Goal: Task Accomplishment & Management: Use online tool/utility

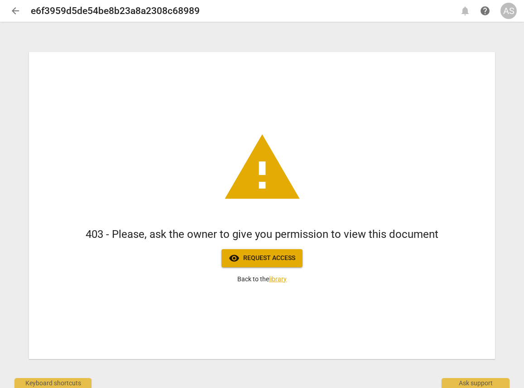
click at [505, 14] on div "AS" at bounding box center [508, 11] width 16 height 16
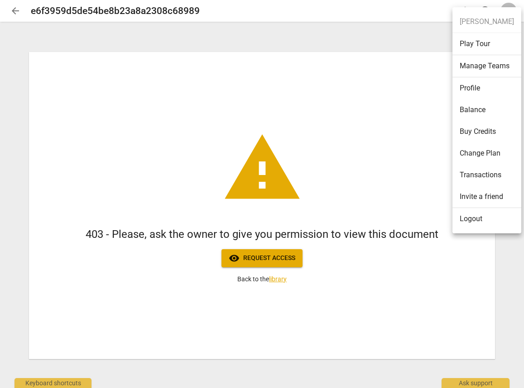
click at [446, 143] on div at bounding box center [262, 194] width 524 height 388
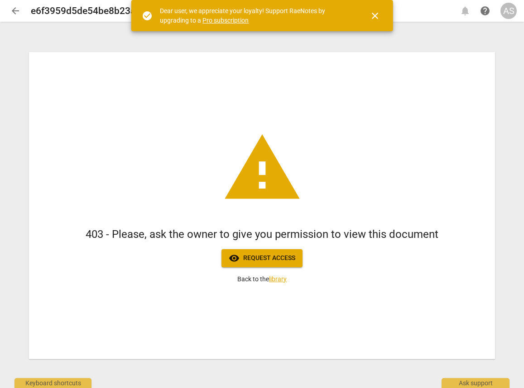
click at [512, 13] on div "AS" at bounding box center [508, 11] width 16 height 16
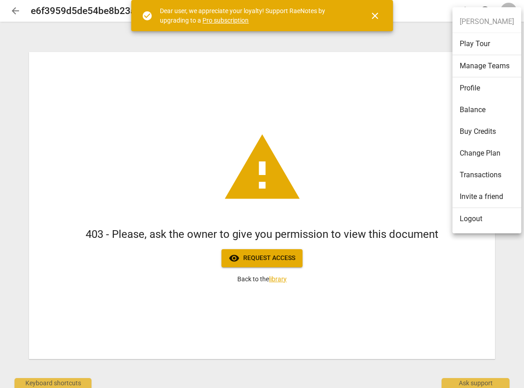
click at [468, 221] on li "Logout" at bounding box center [486, 219] width 69 height 22
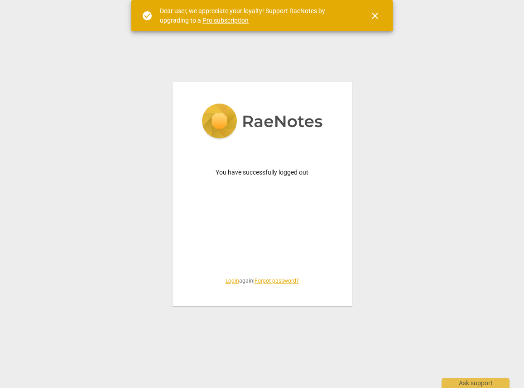
click at [228, 283] on link "Login" at bounding box center [232, 281] width 14 height 6
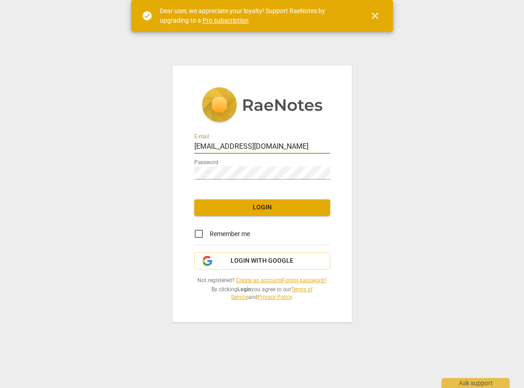
click at [297, 143] on input "astefan@reacareers.com" at bounding box center [262, 147] width 136 height 13
drag, startPoint x: 298, startPoint y: 145, endPoint x: 76, endPoint y: 146, distance: 222.7
click at [76, 146] on div "E-mail astefan@reacareers.com Password Login Remember me Login with Google Not …" at bounding box center [262, 194] width 524 height 388
type input "adria"
click at [263, 278] on link "Create an account" at bounding box center [258, 280] width 45 height 6
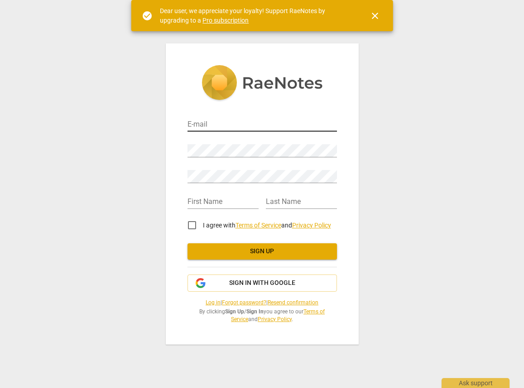
click at [215, 129] on input "email" at bounding box center [261, 125] width 149 height 13
type input "adrianchira7@gmail.com"
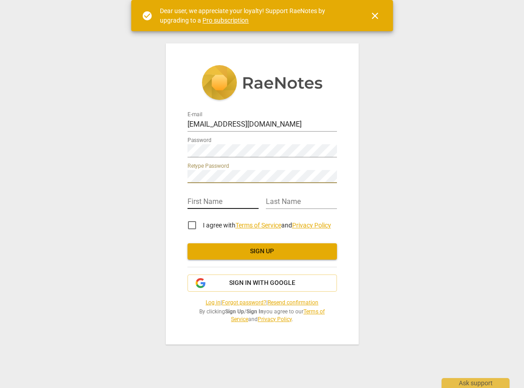
click at [208, 201] on input "text" at bounding box center [222, 202] width 71 height 13
type input "Adelina"
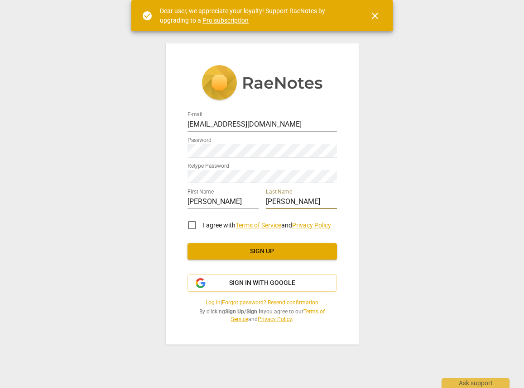
type input "Stefan"
click at [183, 228] on input "I agree with Terms of Service and Privacy Policy" at bounding box center [192, 226] width 22 height 22
checkbox input "true"
click at [201, 244] on button "Sign up" at bounding box center [261, 252] width 149 height 16
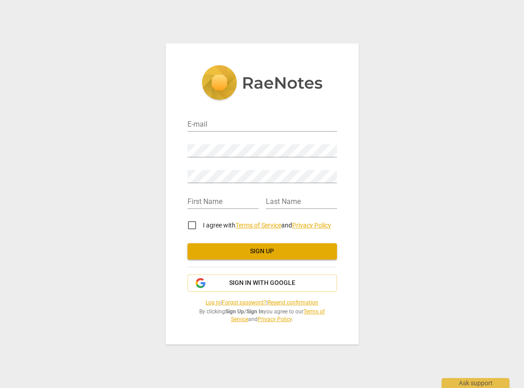
click at [206, 302] on link "Log in" at bounding box center [213, 303] width 15 height 6
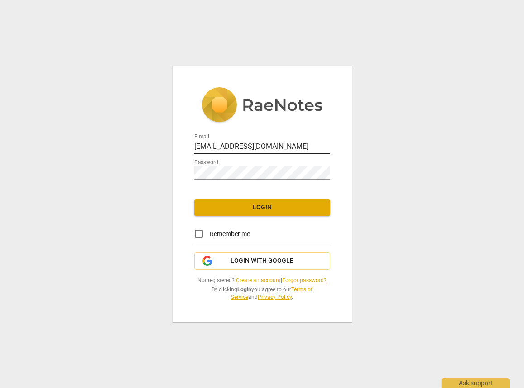
click at [285, 149] on input "astefan@reacareers.com" at bounding box center [262, 147] width 136 height 13
drag, startPoint x: 295, startPoint y: 148, endPoint x: 120, endPoint y: 149, distance: 174.7
click at [120, 150] on div "E-mail astefan@reacareers.com Password Login Remember me Login with Google Not …" at bounding box center [262, 194] width 524 height 388
type input "Adrianchira7@gmail.com"
click at [233, 213] on button "Login" at bounding box center [262, 208] width 136 height 16
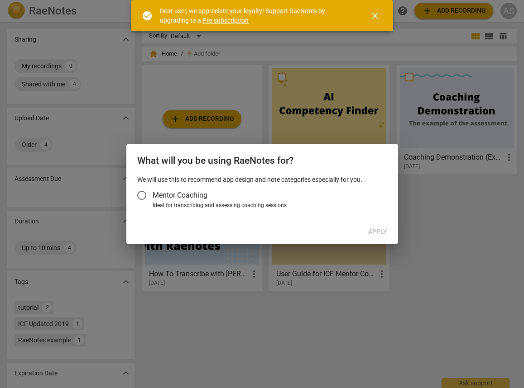
click at [382, 19] on span "close" at bounding box center [375, 15] width 22 height 11
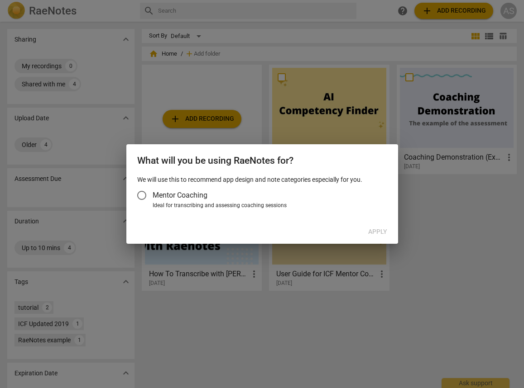
click at [177, 206] on div "Ideal for transcribing and assessing coaching sessions" at bounding box center [269, 206] width 232 height 8
click at [0, 0] on input "Ideal for transcribing and assessing coaching sessions" at bounding box center [0, 0] width 0 height 0
radio input "true"
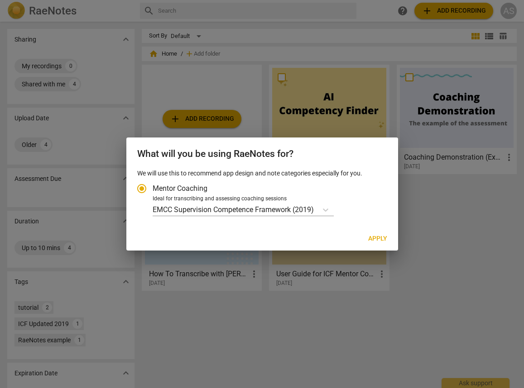
click at [380, 240] on span "Apply" at bounding box center [377, 238] width 19 height 9
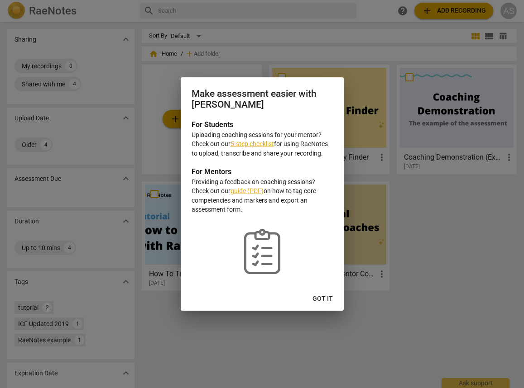
click at [318, 297] on span "Got it" at bounding box center [322, 299] width 20 height 9
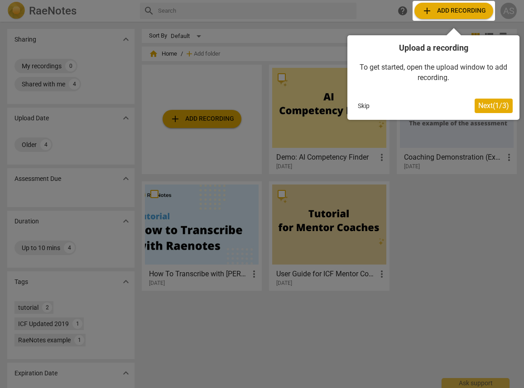
click at [505, 107] on span "Next ( 1 / 3 )" at bounding box center [493, 105] width 31 height 9
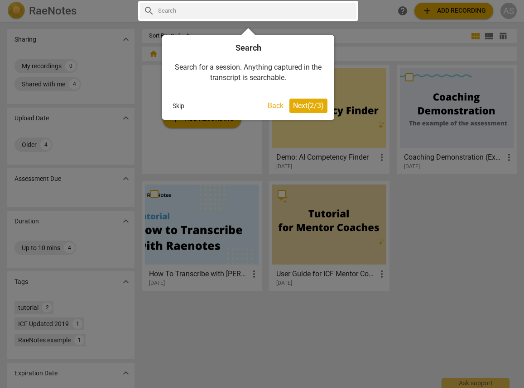
click at [182, 106] on button "Skip" at bounding box center [178, 106] width 19 height 14
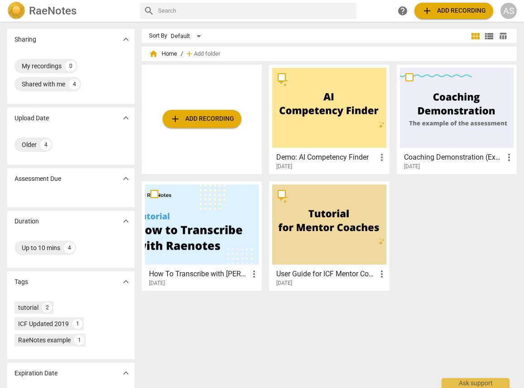
click at [201, 121] on span "add Add recording" at bounding box center [202, 119] width 64 height 11
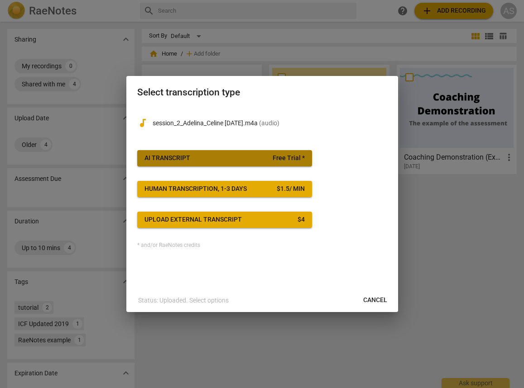
click at [222, 152] on button "AI Transcript Free Trial *" at bounding box center [224, 158] width 175 height 16
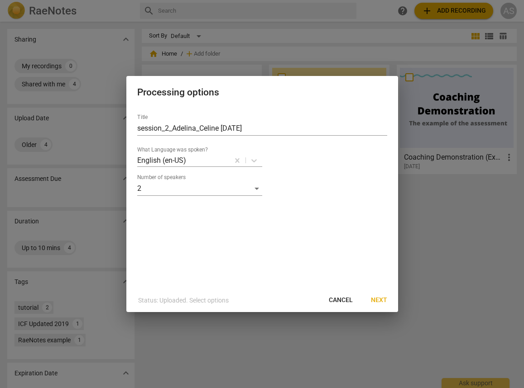
click at [382, 299] on span "Next" at bounding box center [379, 300] width 16 height 9
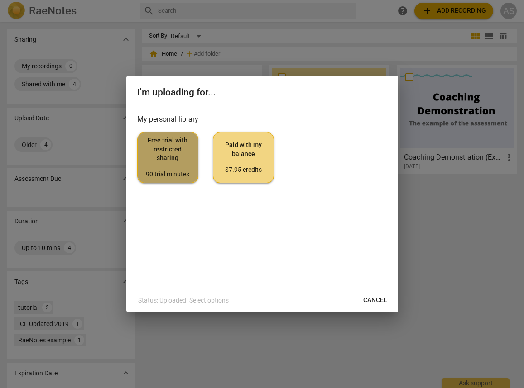
click at [162, 158] on span "Free trial with restricted sharing 90 trial minutes" at bounding box center [168, 157] width 46 height 43
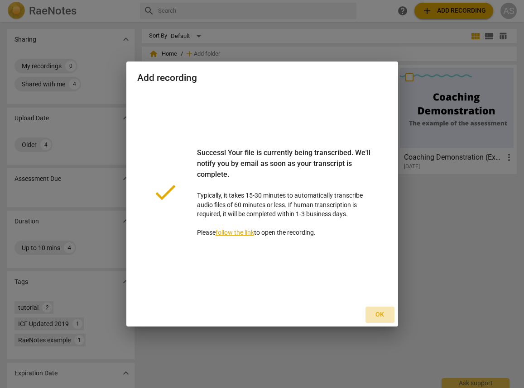
click at [379, 313] on span "Ok" at bounding box center [380, 315] width 14 height 9
